Goal: Find specific page/section: Find specific page/section

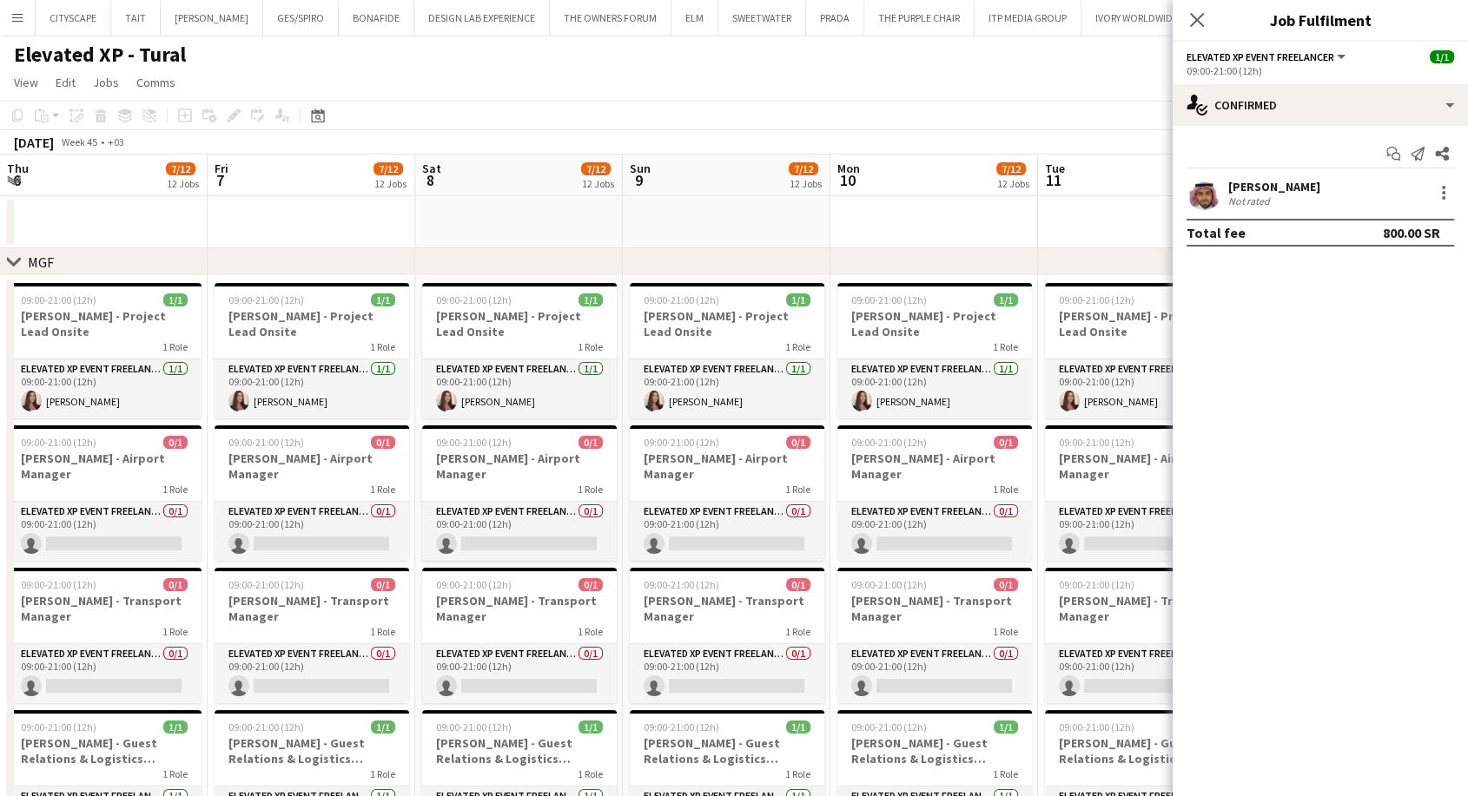
scroll to position [0, 771]
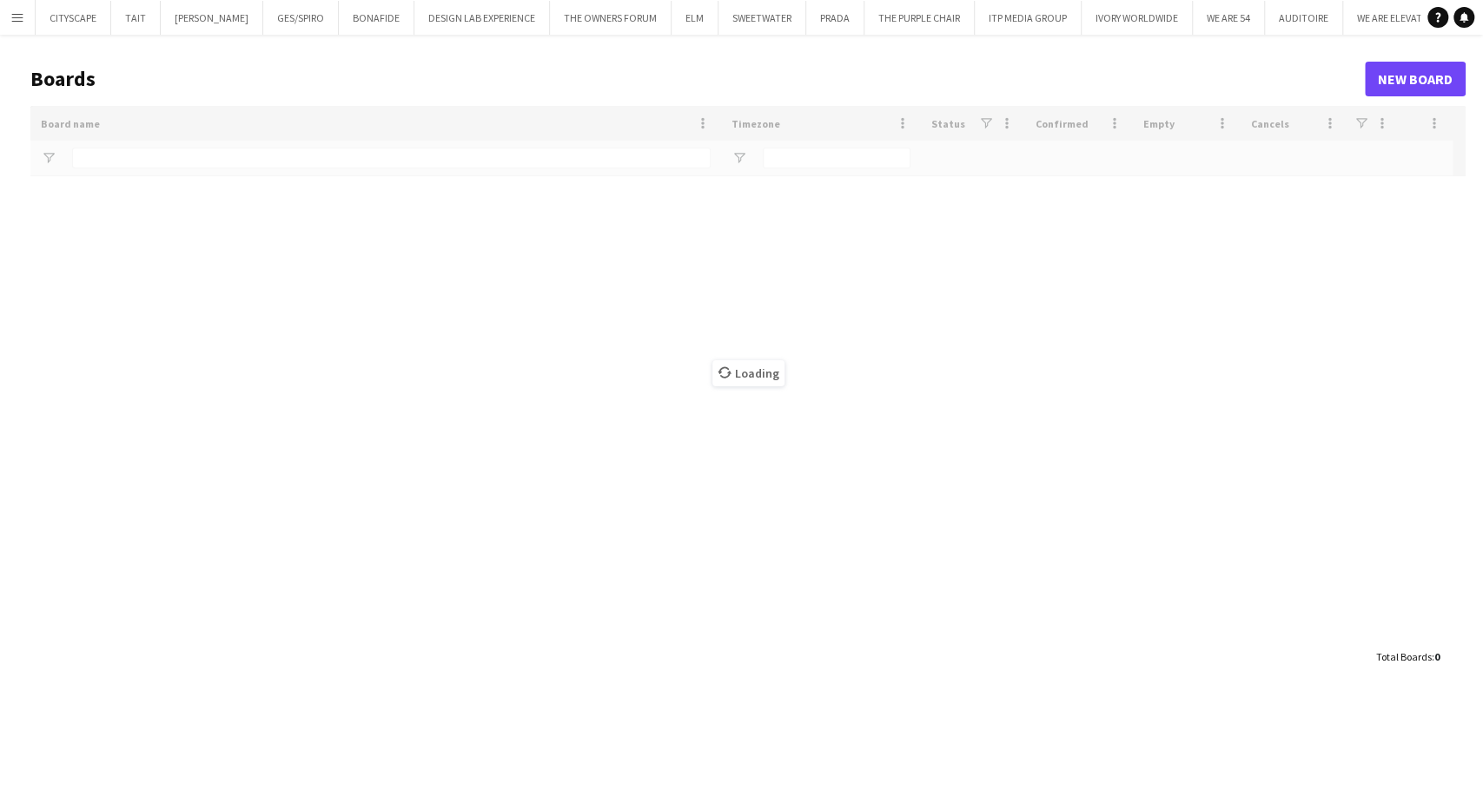
type input "********"
